Goal: Transaction & Acquisition: Purchase product/service

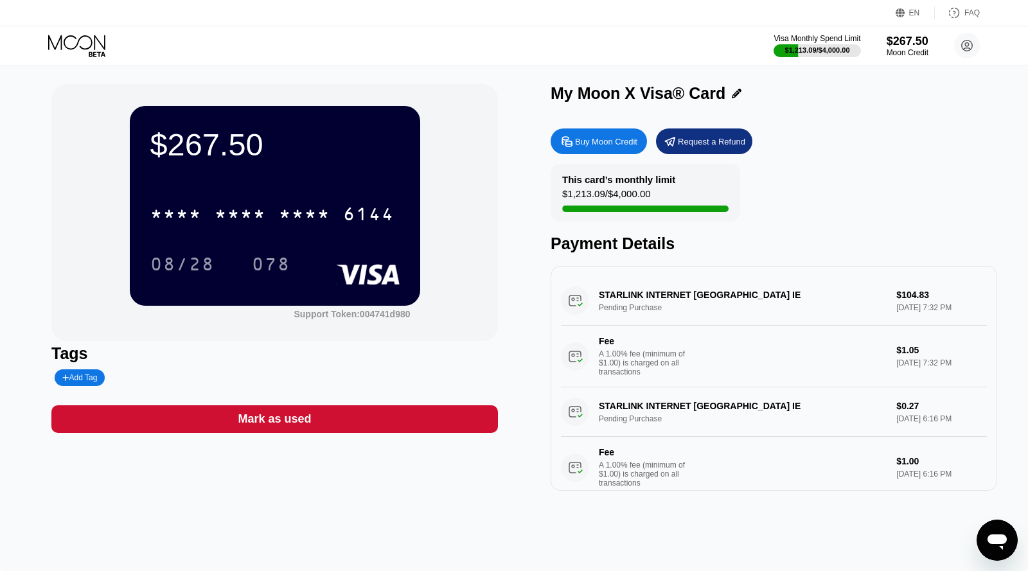
click at [612, 154] on div "Buy Moon Credit Request a Refund This card’s monthly limit $1,213.09 / $4,000.0…" at bounding box center [773, 306] width 446 height 369
click at [612, 125] on div "Buy Moon Credit Request a Refund This card’s monthly limit $1,213.09 / $4,000.0…" at bounding box center [773, 306] width 446 height 369
click at [602, 136] on div "Buy Moon Credit" at bounding box center [598, 141] width 96 height 26
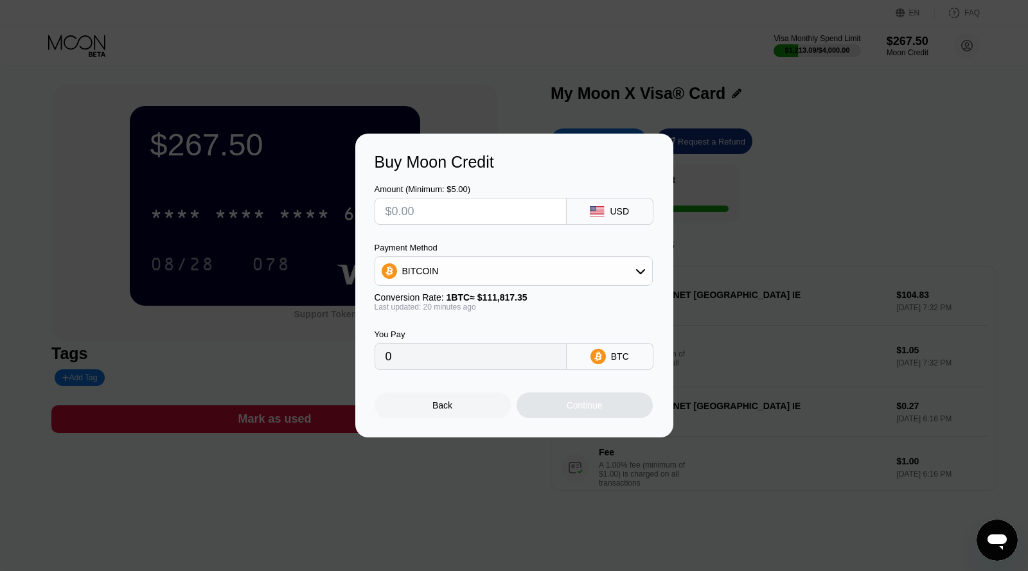
click at [479, 219] on input "text" at bounding box center [470, 211] width 170 height 26
type input "$1"
type input "0.00000897"
type input "$10"
type input "0.00008964"
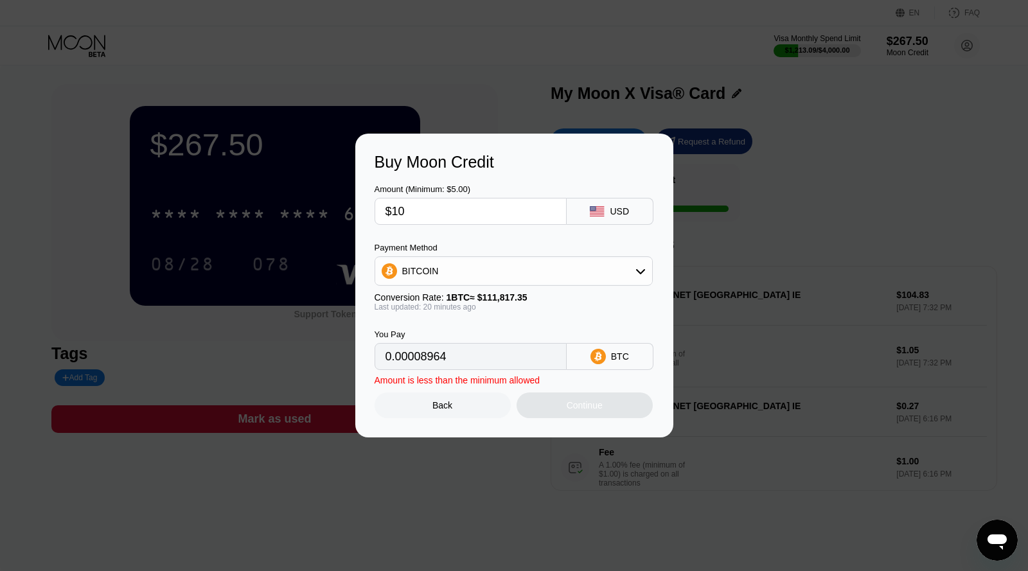
type input "$100"
type input "0.00089640"
type input "$1000"
type input "0.00896398"
type input "$1000"
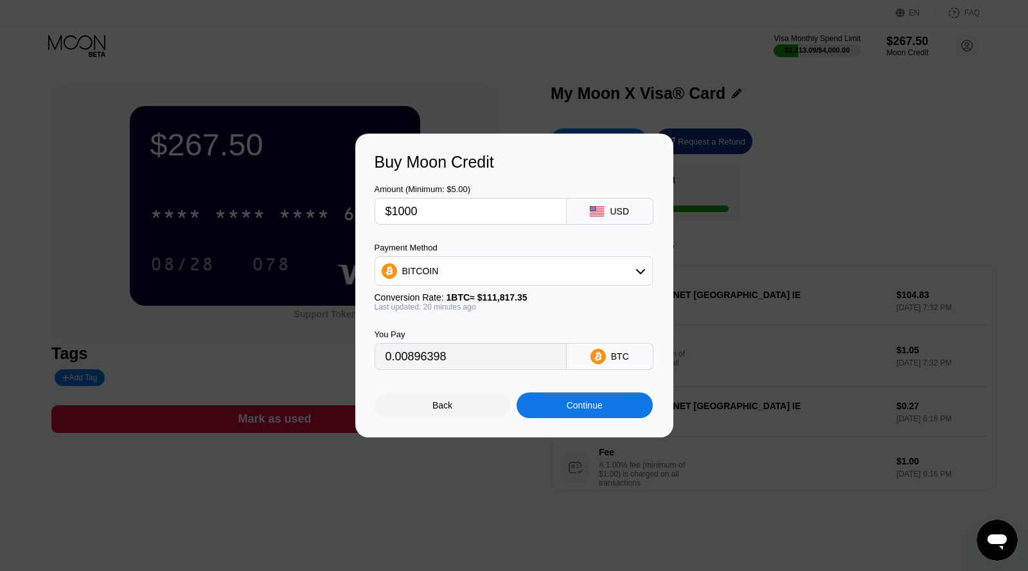
click at [432, 278] on div "BITCOIN" at bounding box center [513, 271] width 277 height 26
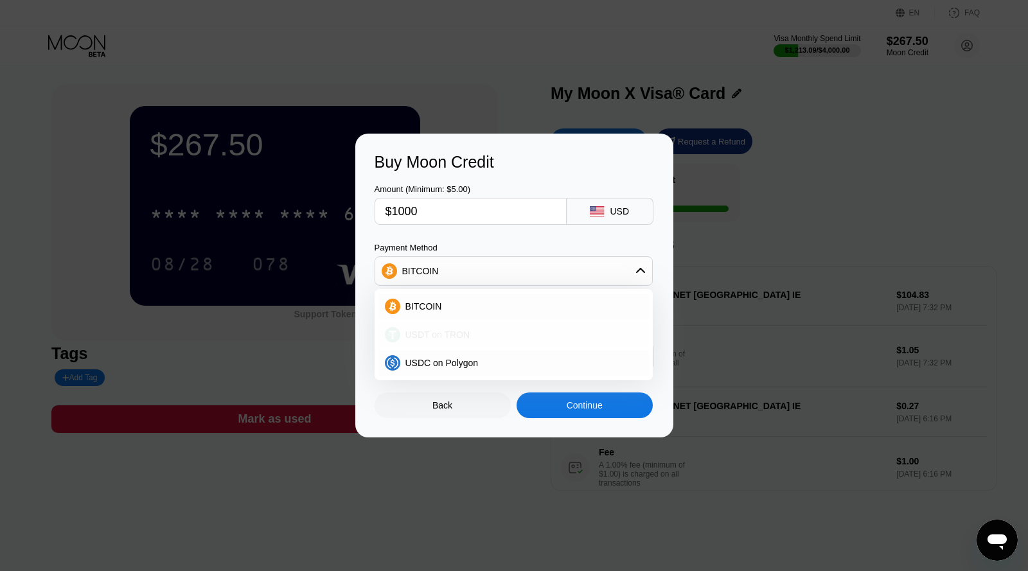
click at [436, 333] on span "USDT on TRON" at bounding box center [437, 334] width 65 height 10
type input "1010.10"
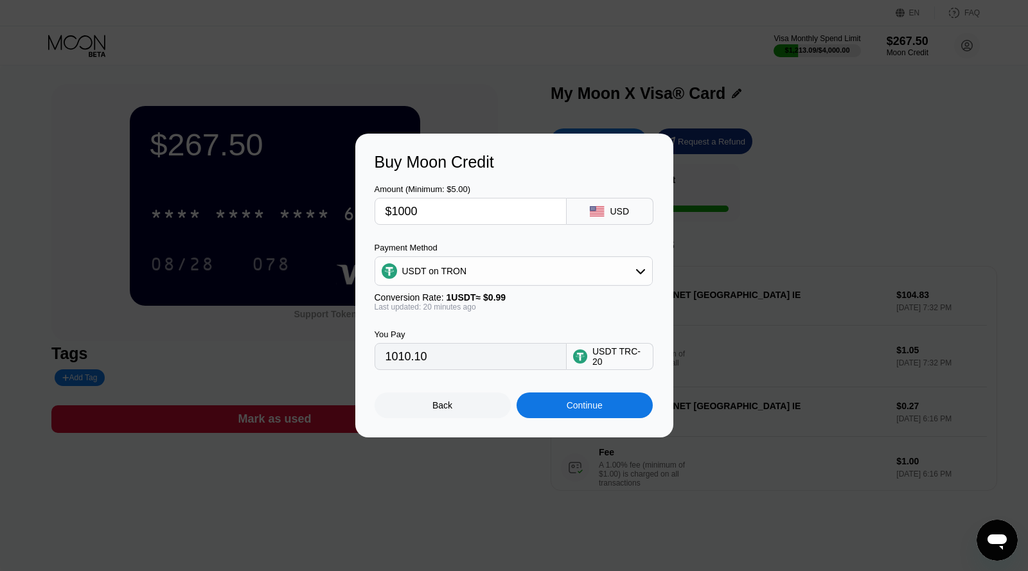
click at [545, 403] on div "Continue" at bounding box center [584, 405] width 136 height 26
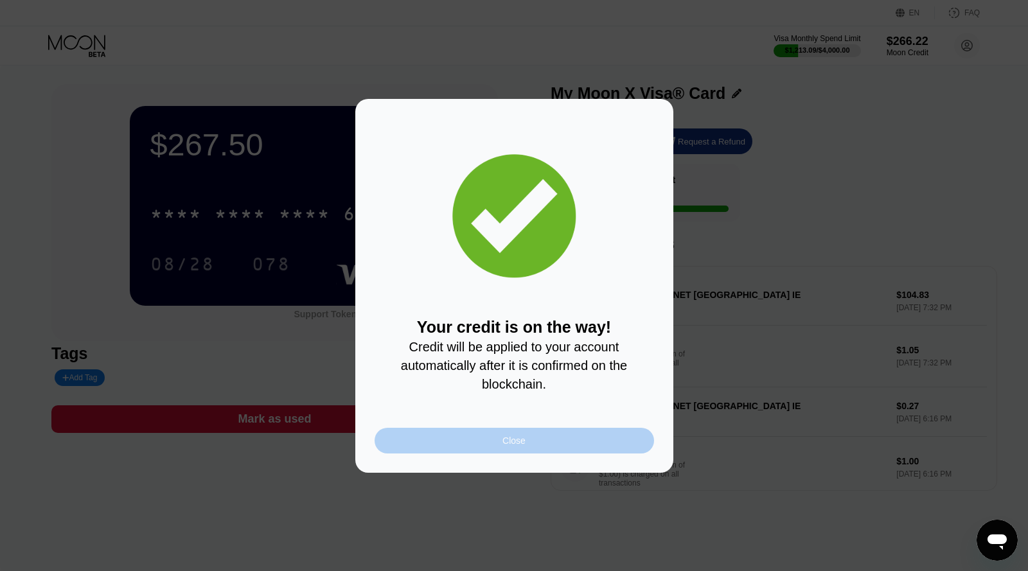
click at [516, 437] on div "Close" at bounding box center [513, 440] width 23 height 10
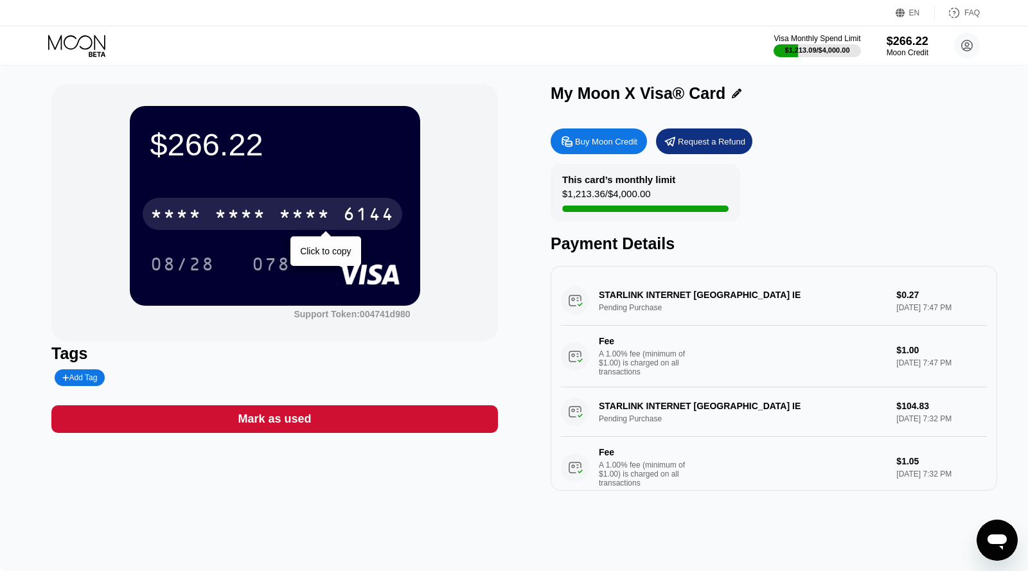
click at [334, 208] on div "* * * * * * * * * * * * 6144" at bounding box center [272, 214] width 259 height 32
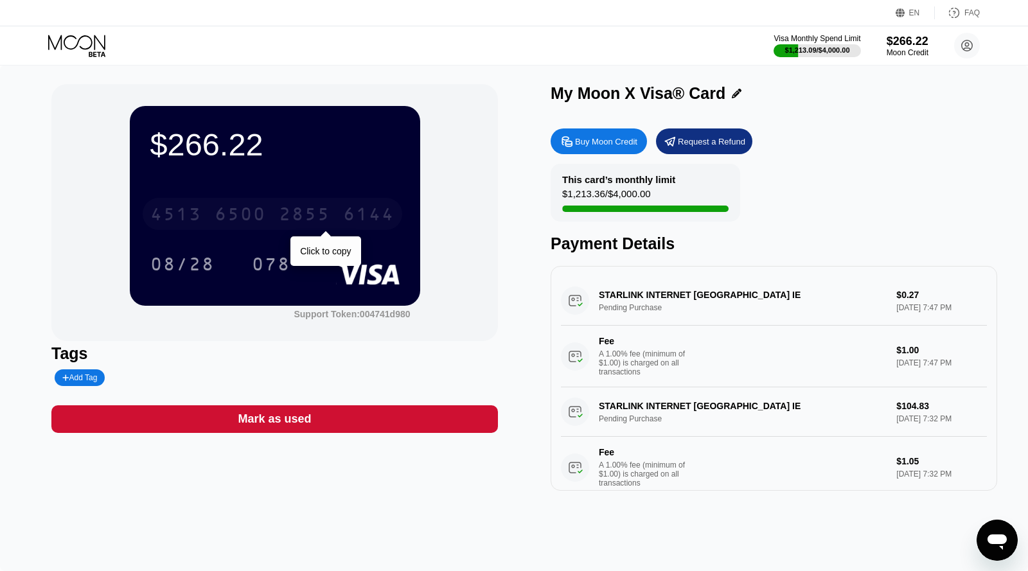
click at [278, 206] on div "[CREDIT_CARD_NUMBER]" at bounding box center [272, 214] width 259 height 32
click at [283, 211] on div "* * * *" at bounding box center [304, 216] width 51 height 21
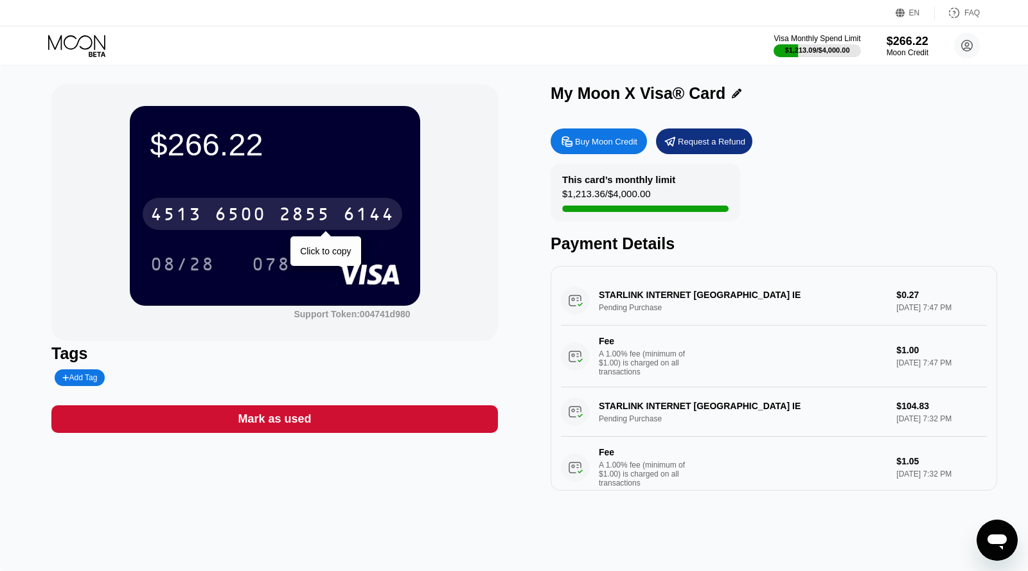
click at [312, 204] on div "[CREDIT_CARD_NUMBER]" at bounding box center [272, 214] width 259 height 32
click at [364, 206] on div "6144" at bounding box center [368, 216] width 51 height 21
click at [319, 216] on div "2855" at bounding box center [304, 216] width 51 height 21
click at [340, 218] on div "* * * * * * * * * * * * 6144" at bounding box center [272, 214] width 259 height 32
click at [368, 210] on div "6144" at bounding box center [368, 216] width 51 height 21
